Goal: Information Seeking & Learning: Learn about a topic

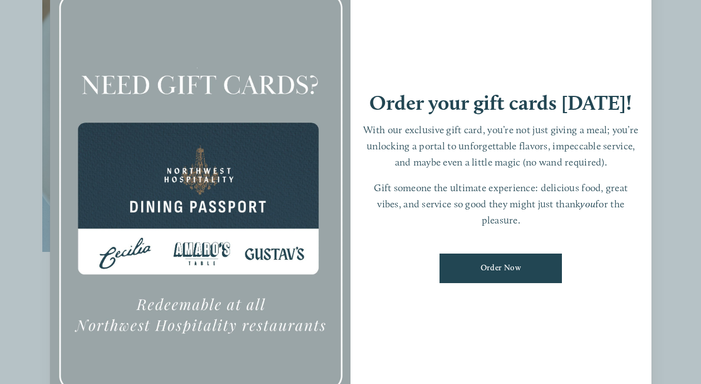
scroll to position [392, 0]
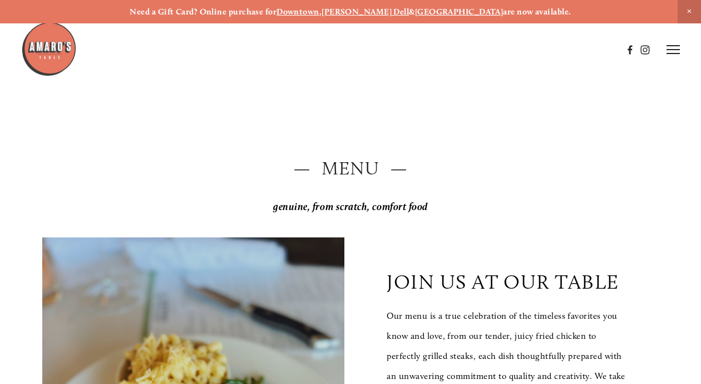
scroll to position [0, 0]
click at [672, 50] on line at bounding box center [673, 50] width 13 height 0
click at [547, 48] on span "Visit" at bounding box center [551, 49] width 16 height 9
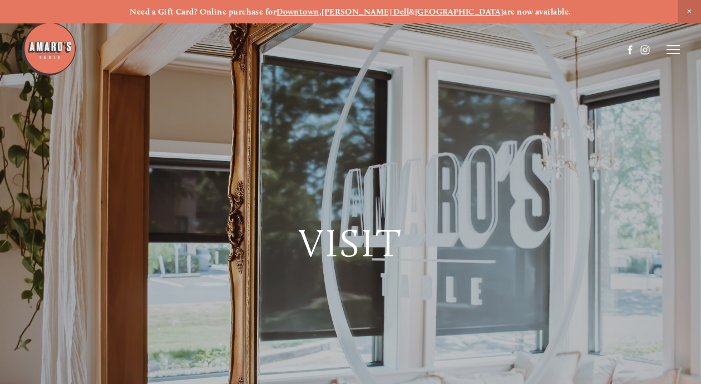
click at [669, 47] on icon at bounding box center [673, 50] width 13 height 10
click at [475, 49] on span "Menu" at bounding box center [481, 49] width 21 height 9
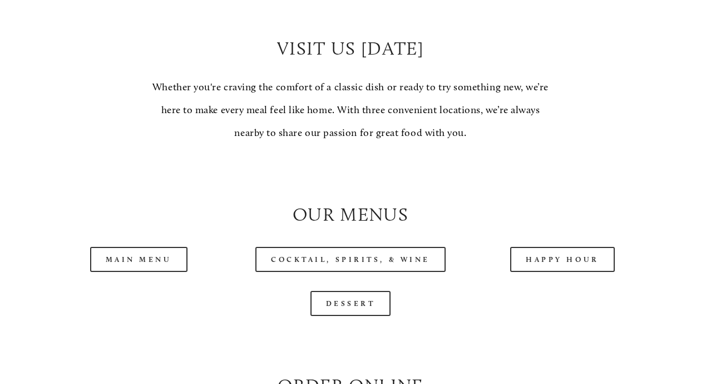
scroll to position [884, 0]
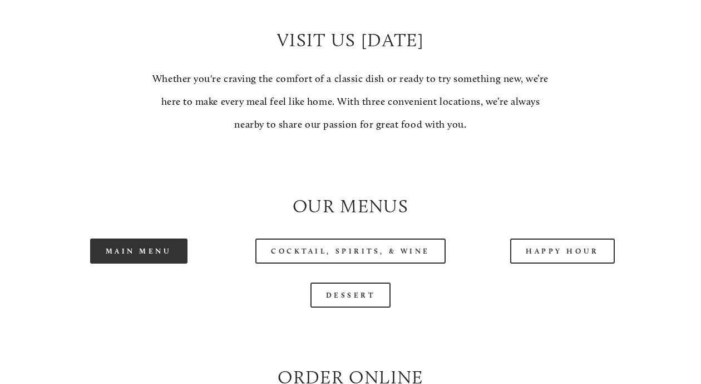
click at [159, 238] on link "Main Menu" at bounding box center [138, 250] width 97 height 25
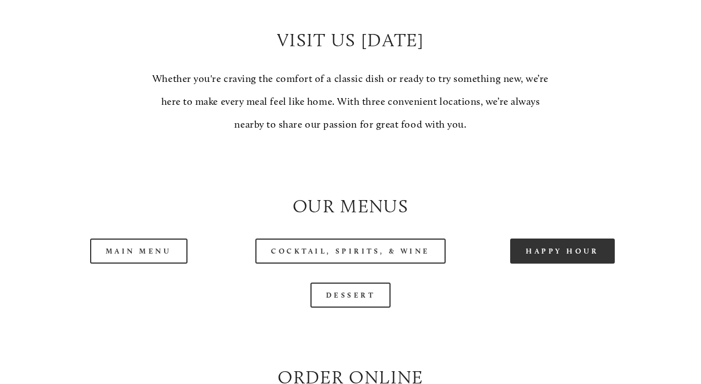
click at [563, 238] on link "Happy Hour" at bounding box center [562, 250] width 105 height 25
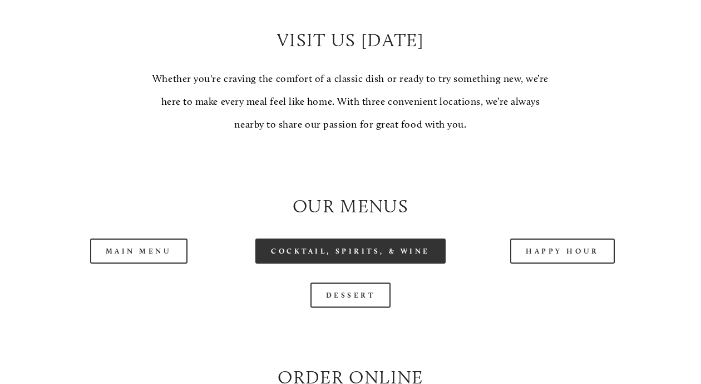
click at [332, 238] on link "Cocktail, Spirits, & Wine" at bounding box center [351, 250] width 190 height 25
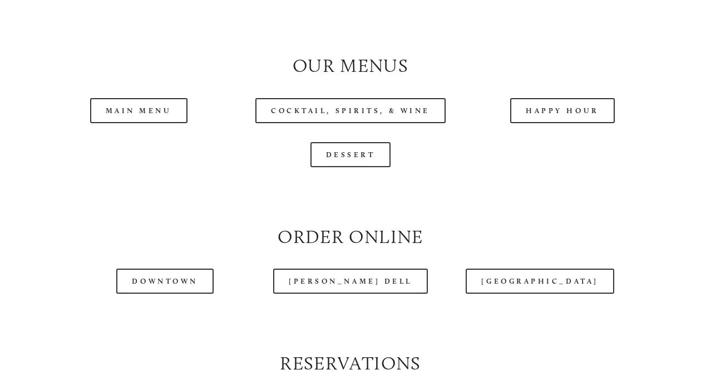
scroll to position [1053, 0]
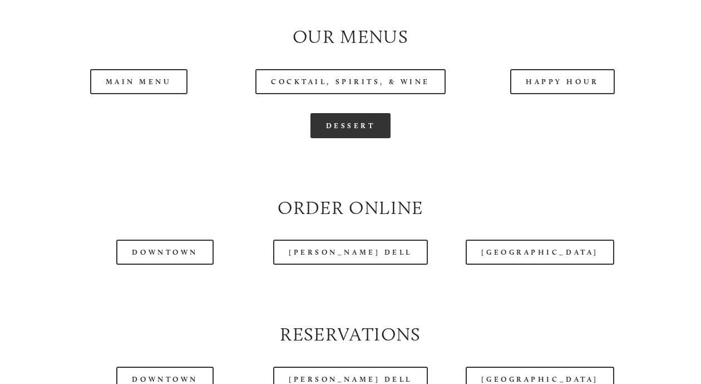
click at [358, 113] on link "Dessert" at bounding box center [351, 125] width 81 height 25
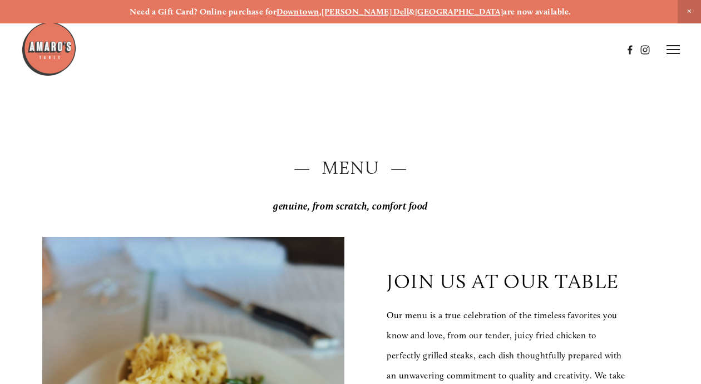
scroll to position [0, 0]
click at [674, 48] on icon at bounding box center [673, 50] width 13 height 10
click at [573, 49] on span "Gallery" at bounding box center [577, 49] width 26 height 9
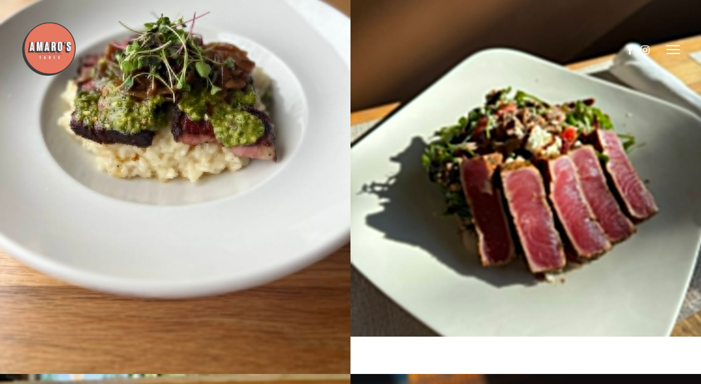
scroll to position [11898, 0]
